Goal: Check status: Check status

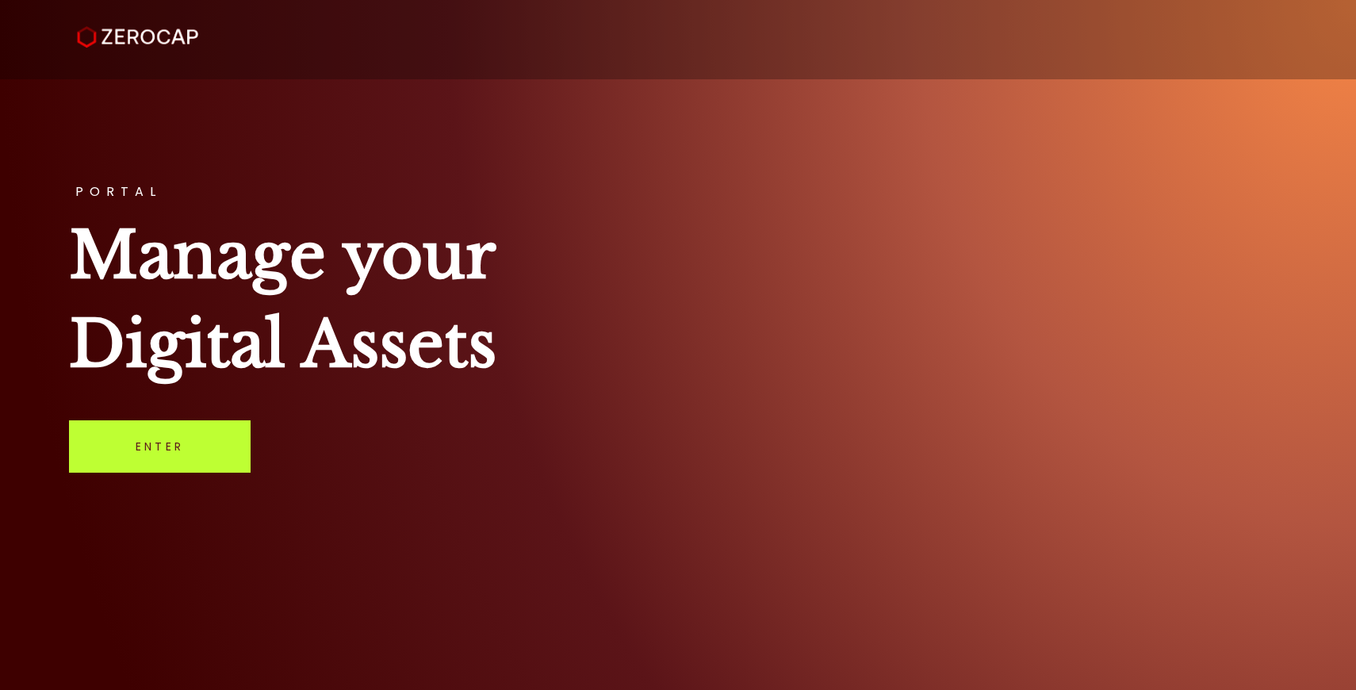
click at [197, 432] on link "Enter" at bounding box center [160, 446] width 182 height 52
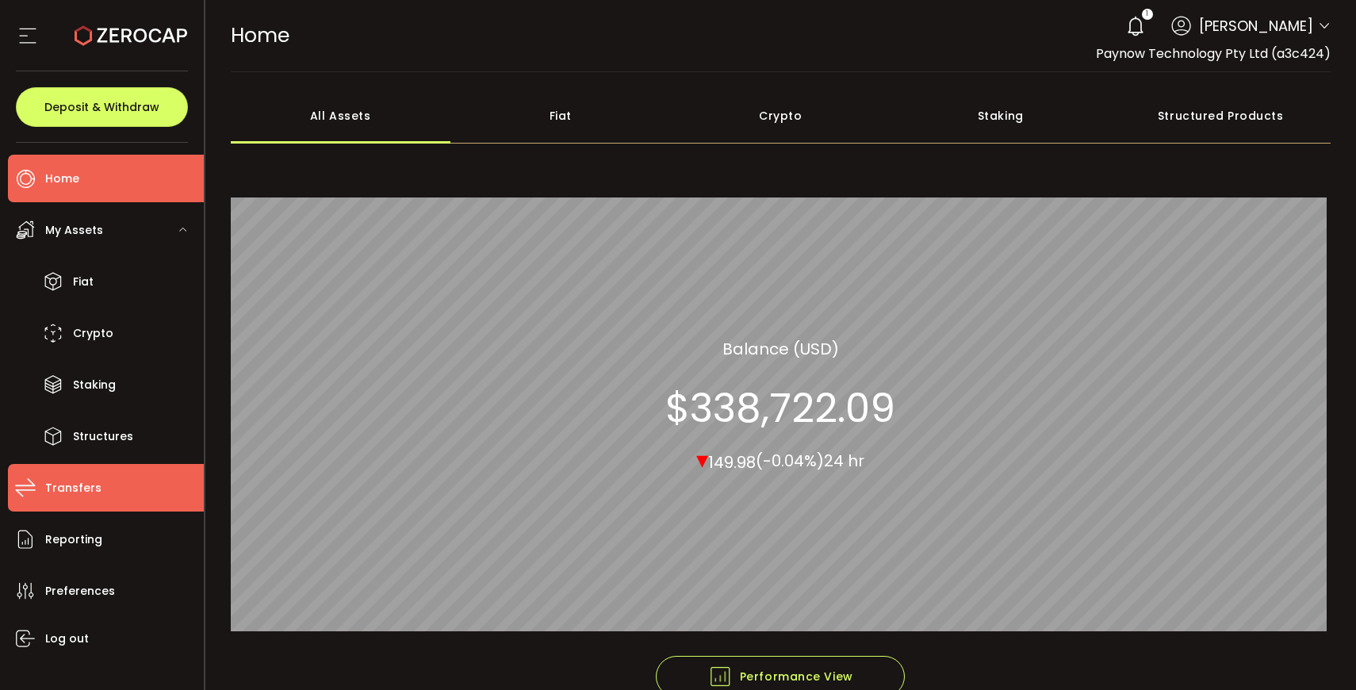
click at [84, 485] on span "Transfers" at bounding box center [73, 488] width 56 height 23
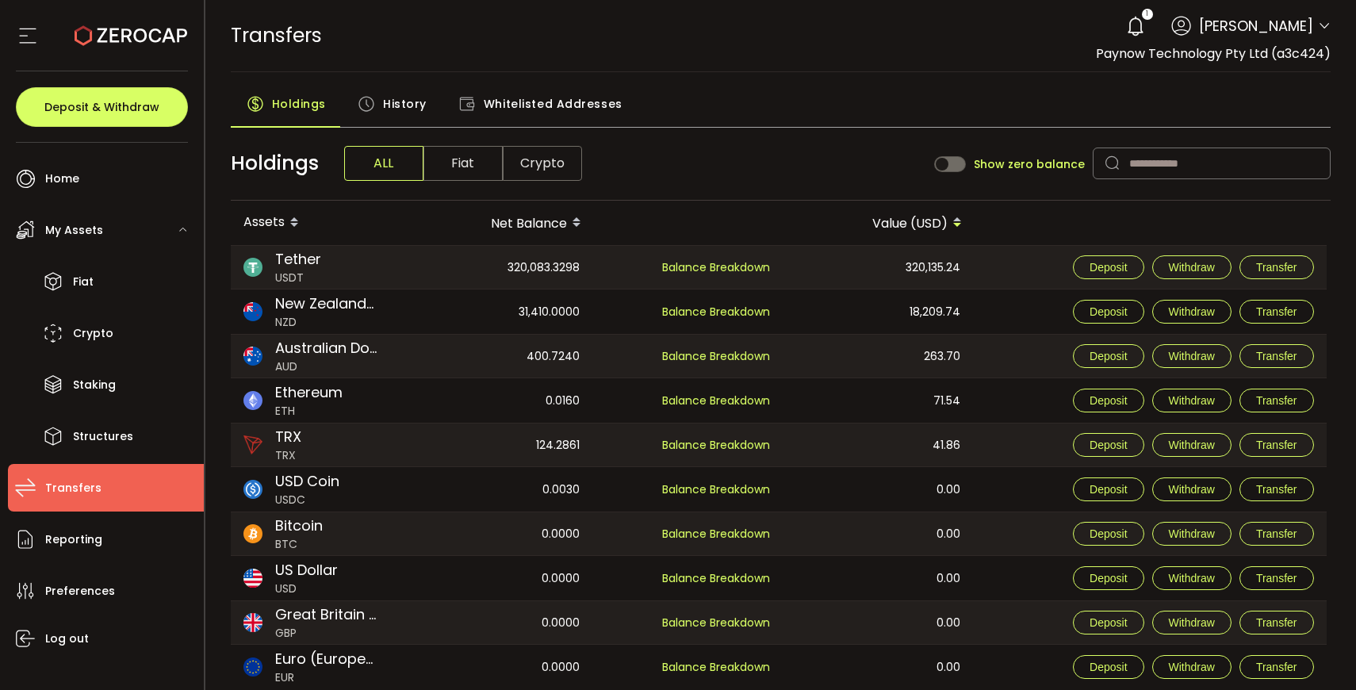
click at [398, 109] on span "History" at bounding box center [405, 104] width 44 height 32
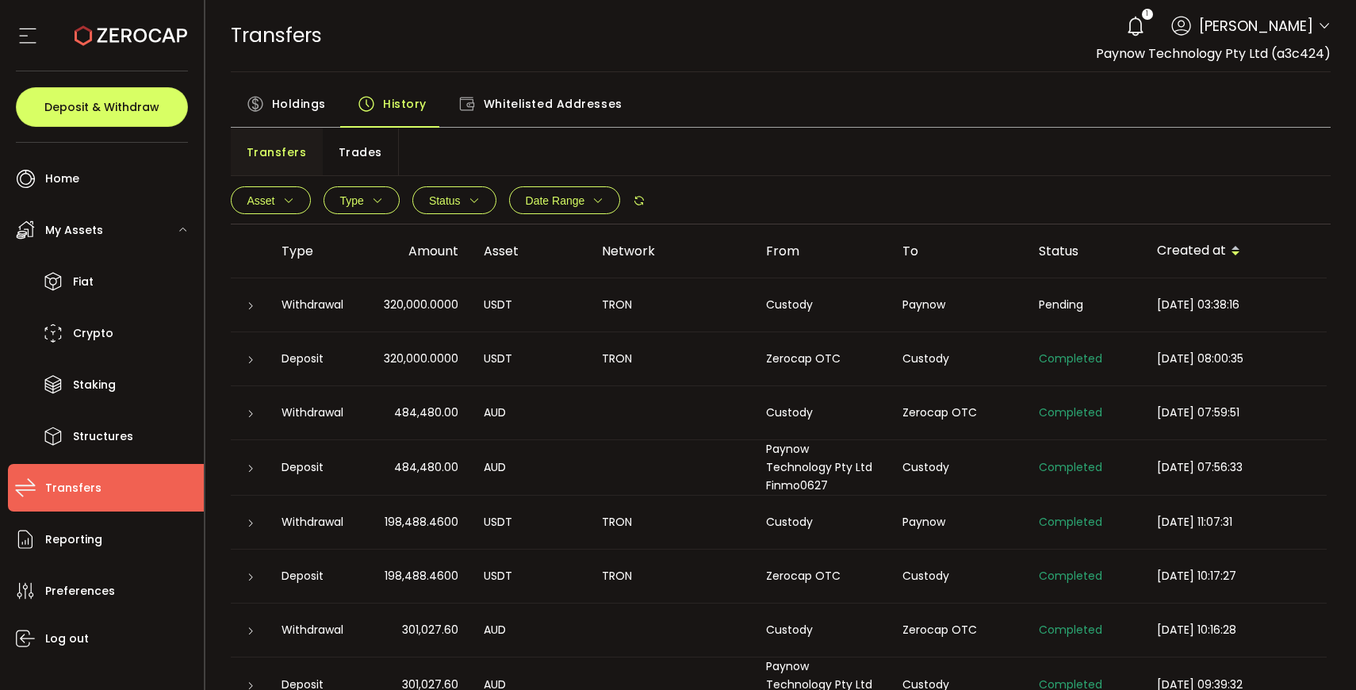
click at [254, 308] on icon at bounding box center [251, 306] width 10 height 10
